Goal: Book appointment/travel/reservation

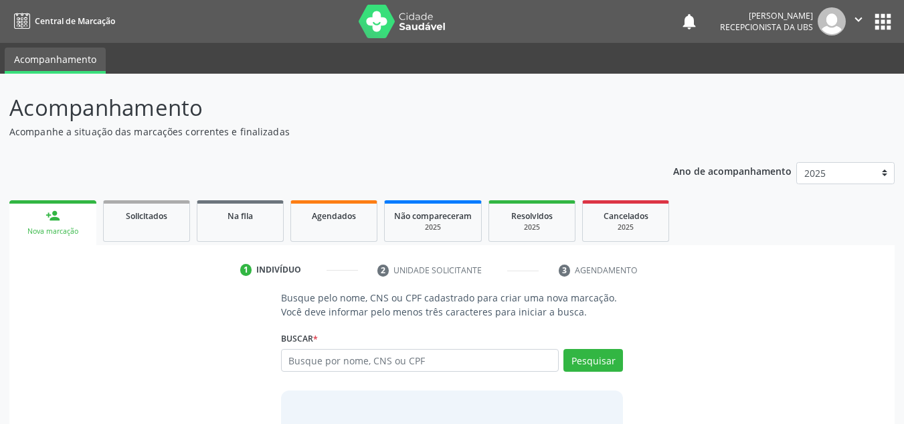
click at [291, 358] on input "text" at bounding box center [420, 360] width 278 height 23
click at [292, 360] on input "text" at bounding box center [420, 360] width 278 height 23
type input "898003703845653"
click at [584, 363] on button "Pesquisar" at bounding box center [594, 360] width 60 height 23
type input "898003703845653"
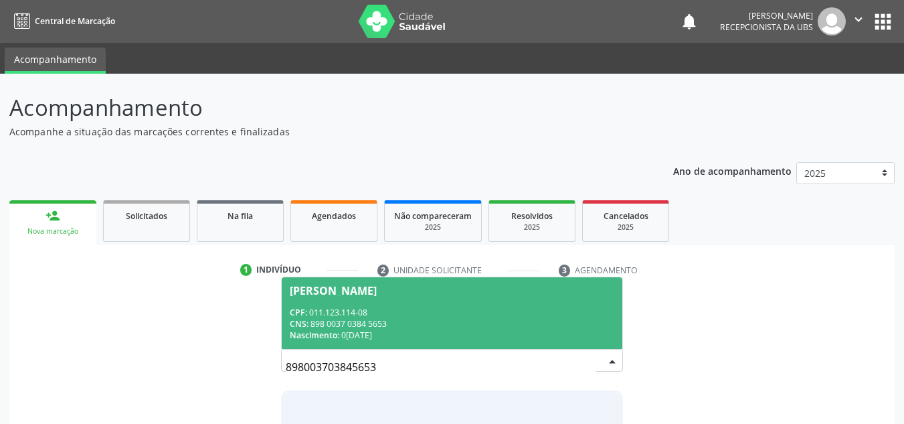
click at [373, 293] on div "[PERSON_NAME]" at bounding box center [333, 290] width 87 height 11
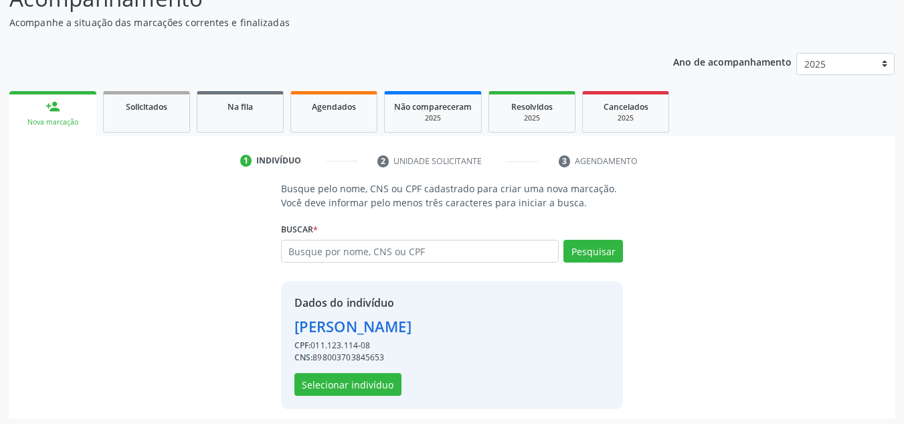
scroll to position [113, 0]
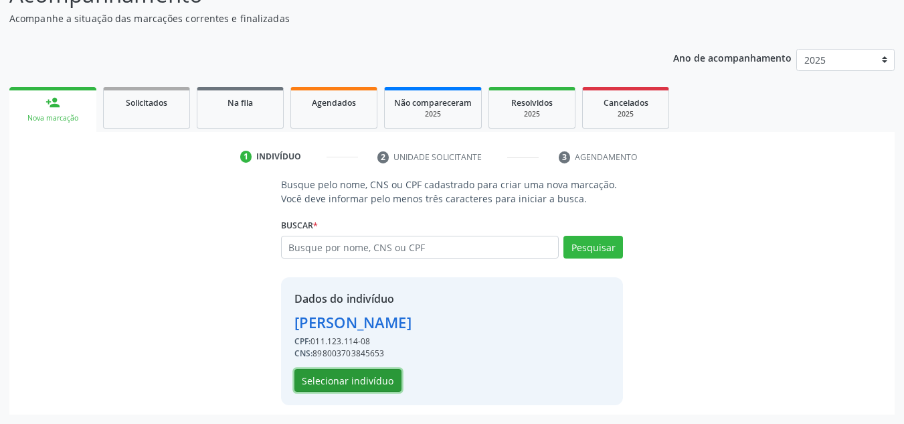
click at [347, 385] on button "Selecionar indivíduo" at bounding box center [348, 380] width 107 height 23
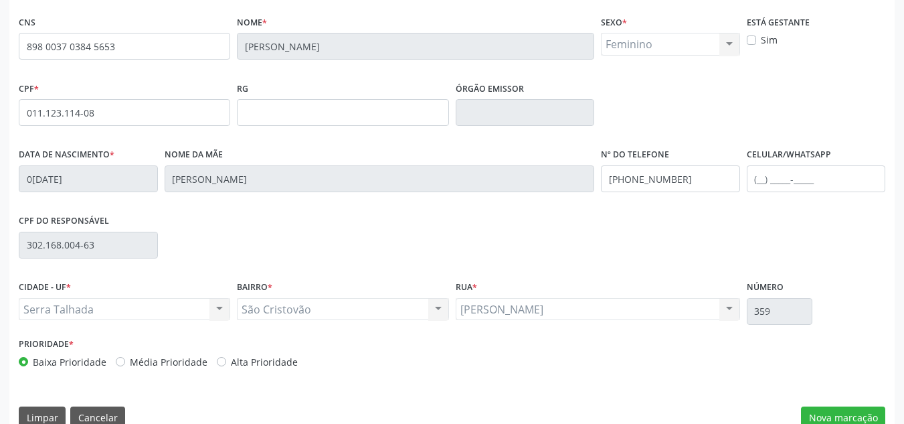
scroll to position [302, 0]
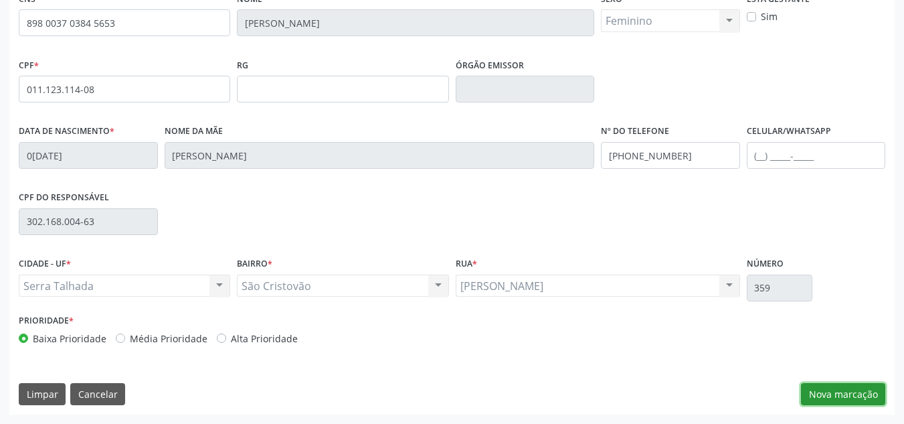
click at [832, 395] on button "Nova marcação" at bounding box center [843, 394] width 84 height 23
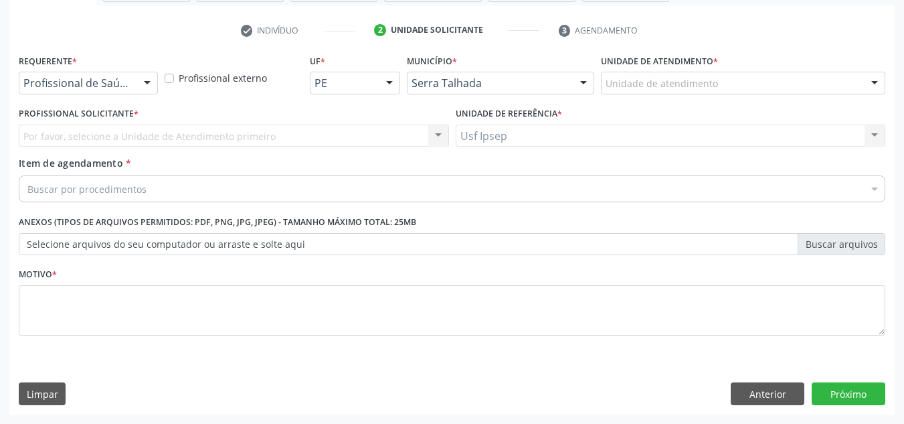
scroll to position [240, 0]
click at [155, 86] on div at bounding box center [147, 83] width 20 height 23
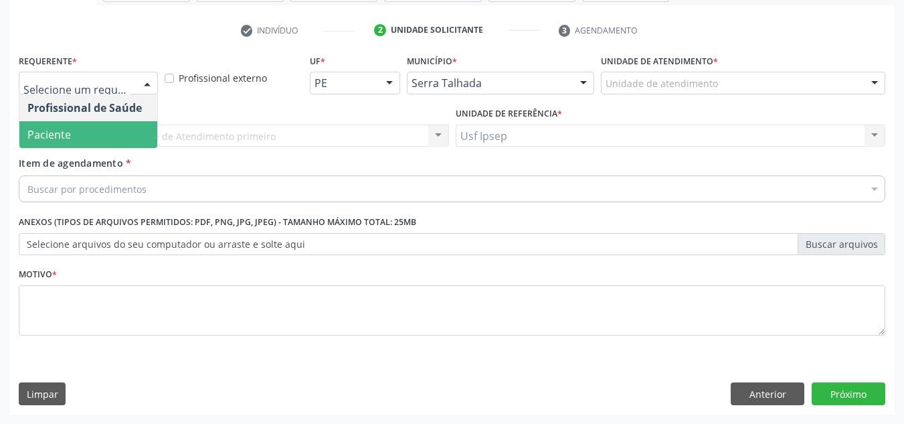
click at [52, 140] on span "Paciente" at bounding box center [49, 134] width 44 height 15
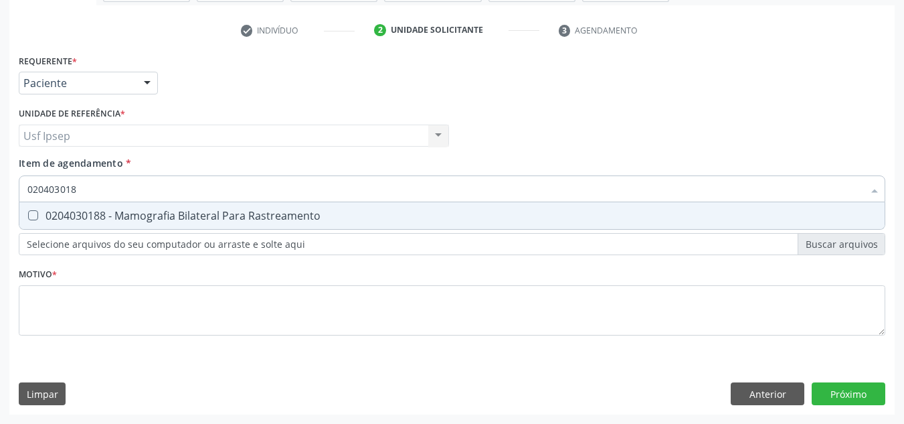
type input "0204030188"
click at [35, 214] on Rastreamento at bounding box center [33, 215] width 10 height 10
click at [28, 214] on Rastreamento "checkbox" at bounding box center [23, 215] width 9 height 9
checkbox Rastreamento "true"
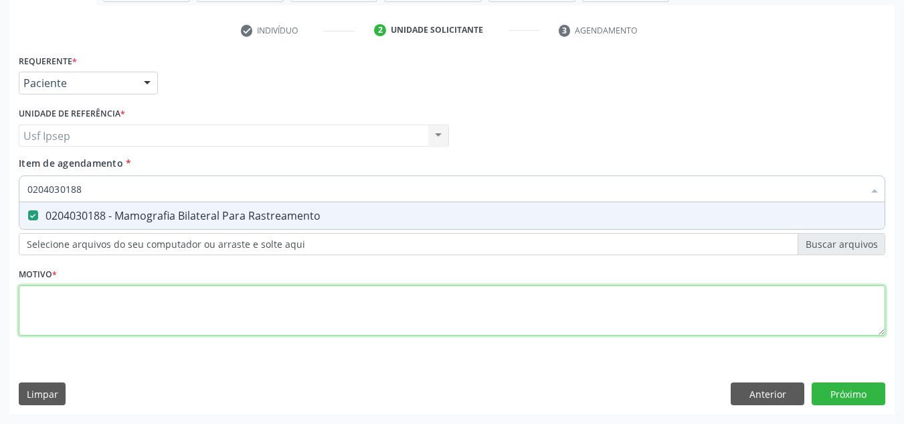
click at [54, 316] on div "Requerente * Paciente Profissional de Saúde Paciente Nenhum resultado encontrad…" at bounding box center [452, 202] width 867 height 303
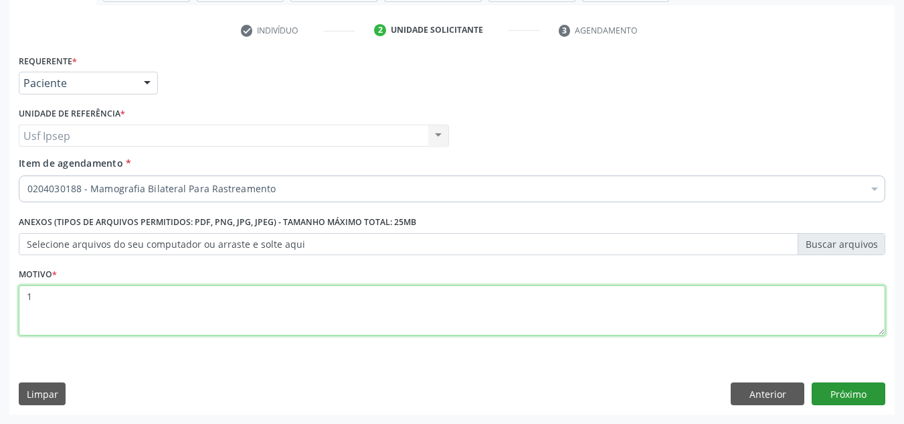
type textarea "1"
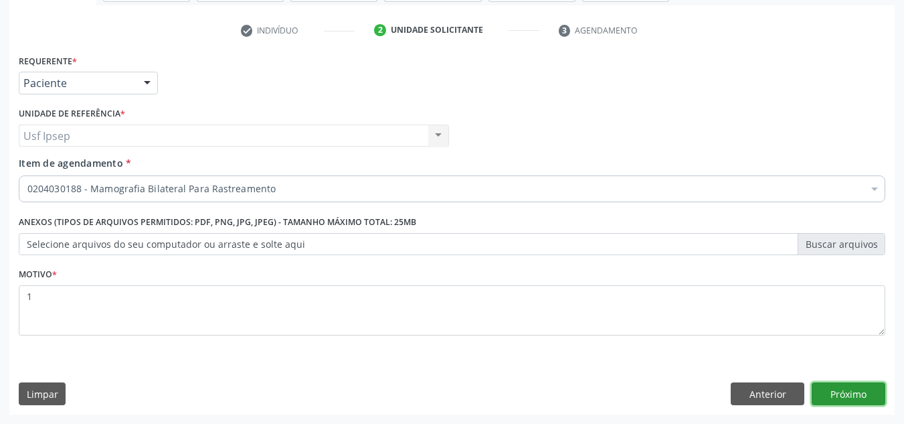
click at [835, 391] on button "Próximo" at bounding box center [849, 393] width 74 height 23
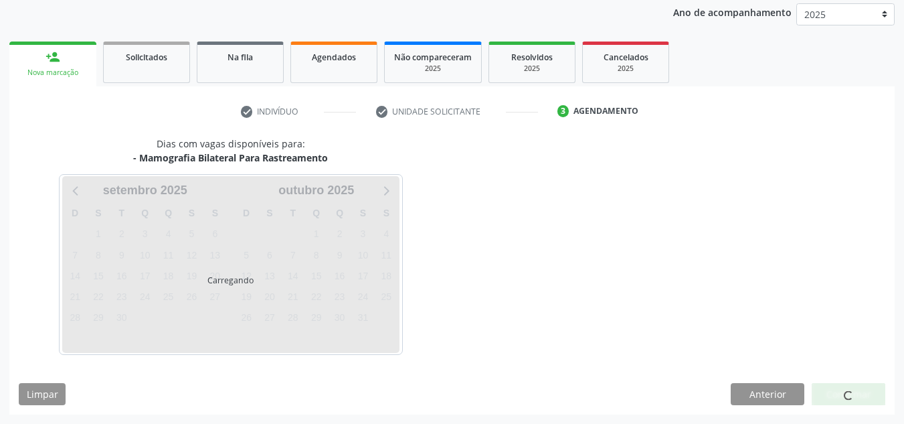
scroll to position [159, 0]
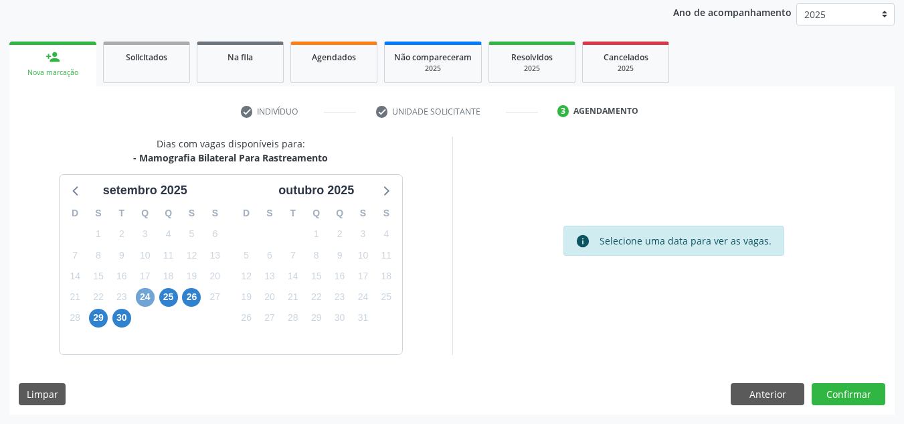
click at [147, 298] on span "24" at bounding box center [145, 297] width 19 height 19
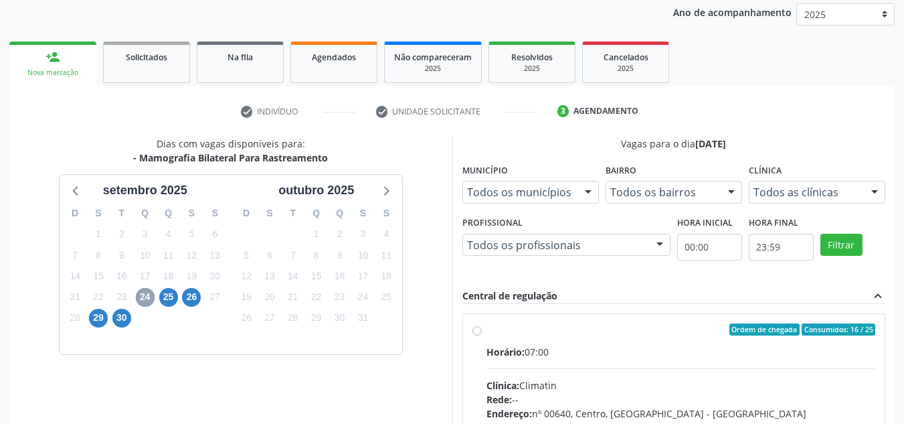
scroll to position [226, 0]
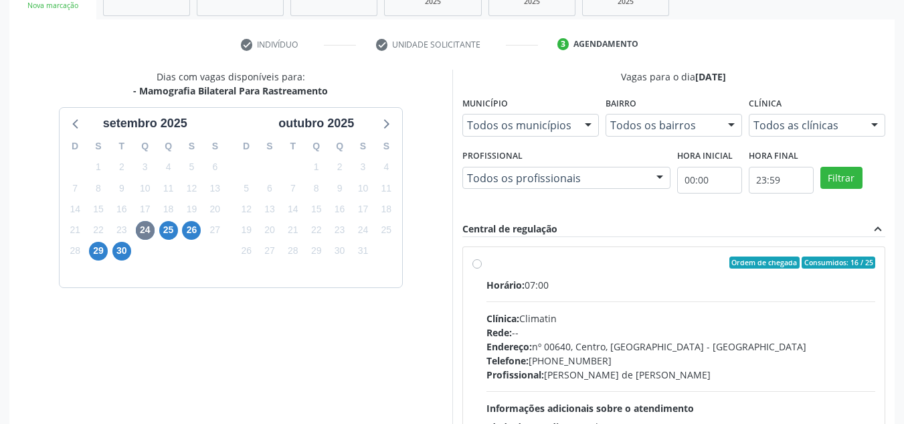
click at [487, 262] on label "Ordem de chegada Consumidos: 16 / 25 Horário: 07:00 Clínica: Climatin Rede: -- …" at bounding box center [682, 359] width 390 height 206
click at [477, 262] on input "Ordem de chegada Consumidos: 16 / 25 Horário: 07:00 Clínica: Climatin Rede: -- …" at bounding box center [477, 262] width 9 height 12
radio input "true"
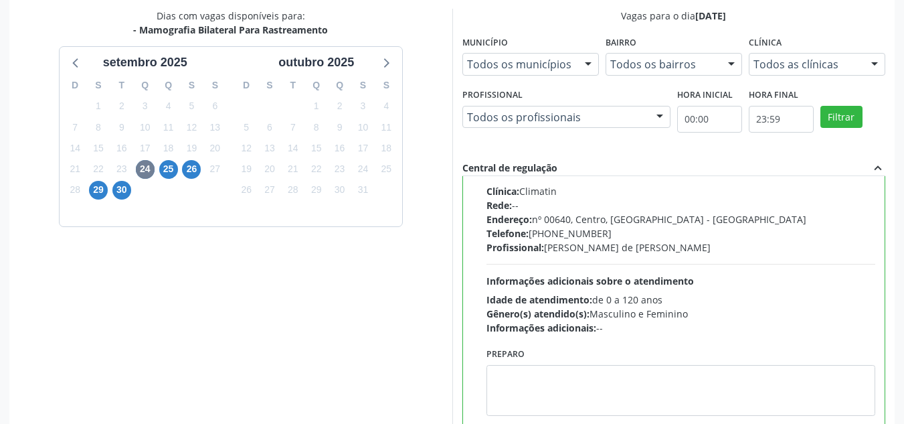
scroll to position [376, 0]
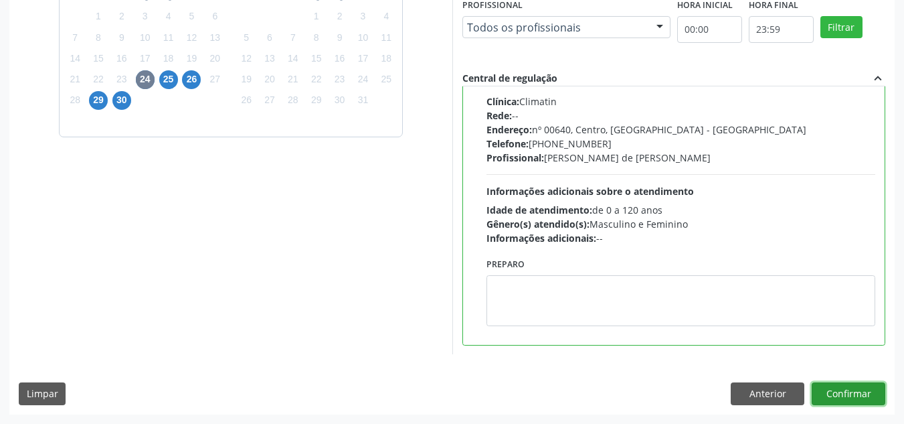
click at [835, 396] on button "Confirmar" at bounding box center [849, 393] width 74 height 23
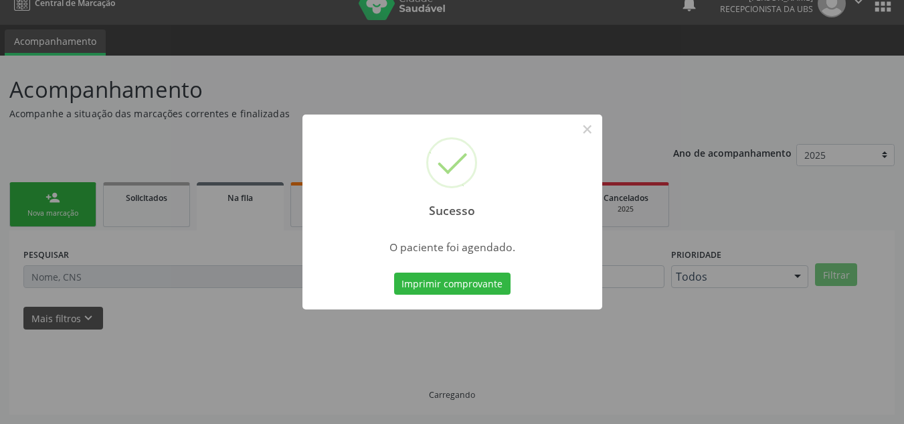
scroll to position [18, 0]
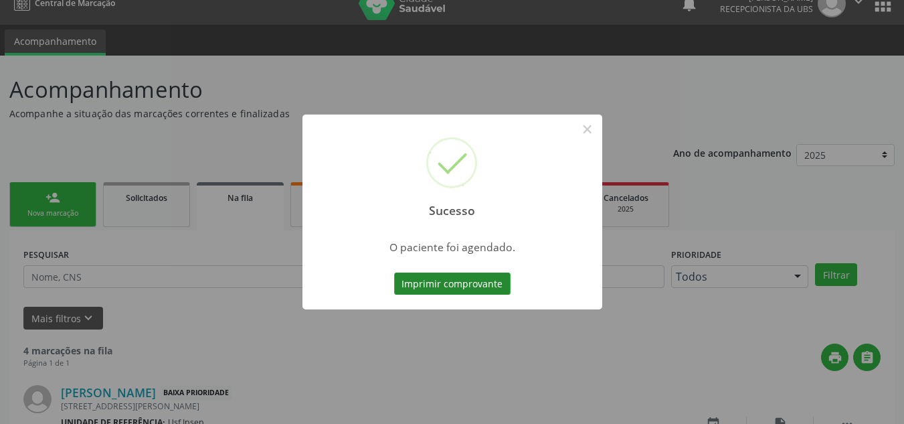
click at [442, 279] on button "Imprimir comprovante" at bounding box center [452, 283] width 116 height 23
